Goal: Task Accomplishment & Management: Manage account settings

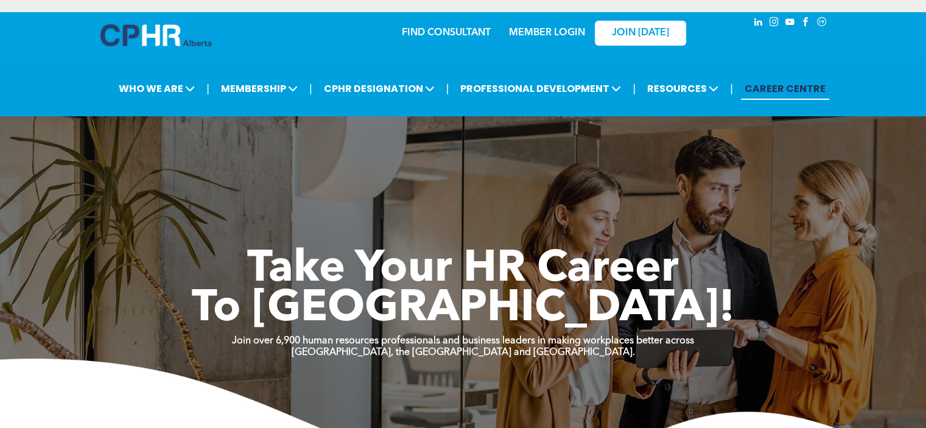
click at [573, 33] on link "MEMBER LOGIN" at bounding box center [547, 33] width 76 height 10
click at [559, 31] on link "MEMBER LOGIN" at bounding box center [547, 33] width 76 height 10
click at [538, 30] on link "MEMBER LOGIN" at bounding box center [547, 33] width 76 height 10
click at [539, 38] on link "MEMBER LOGIN" at bounding box center [547, 33] width 76 height 10
